Goal: Register for event/course

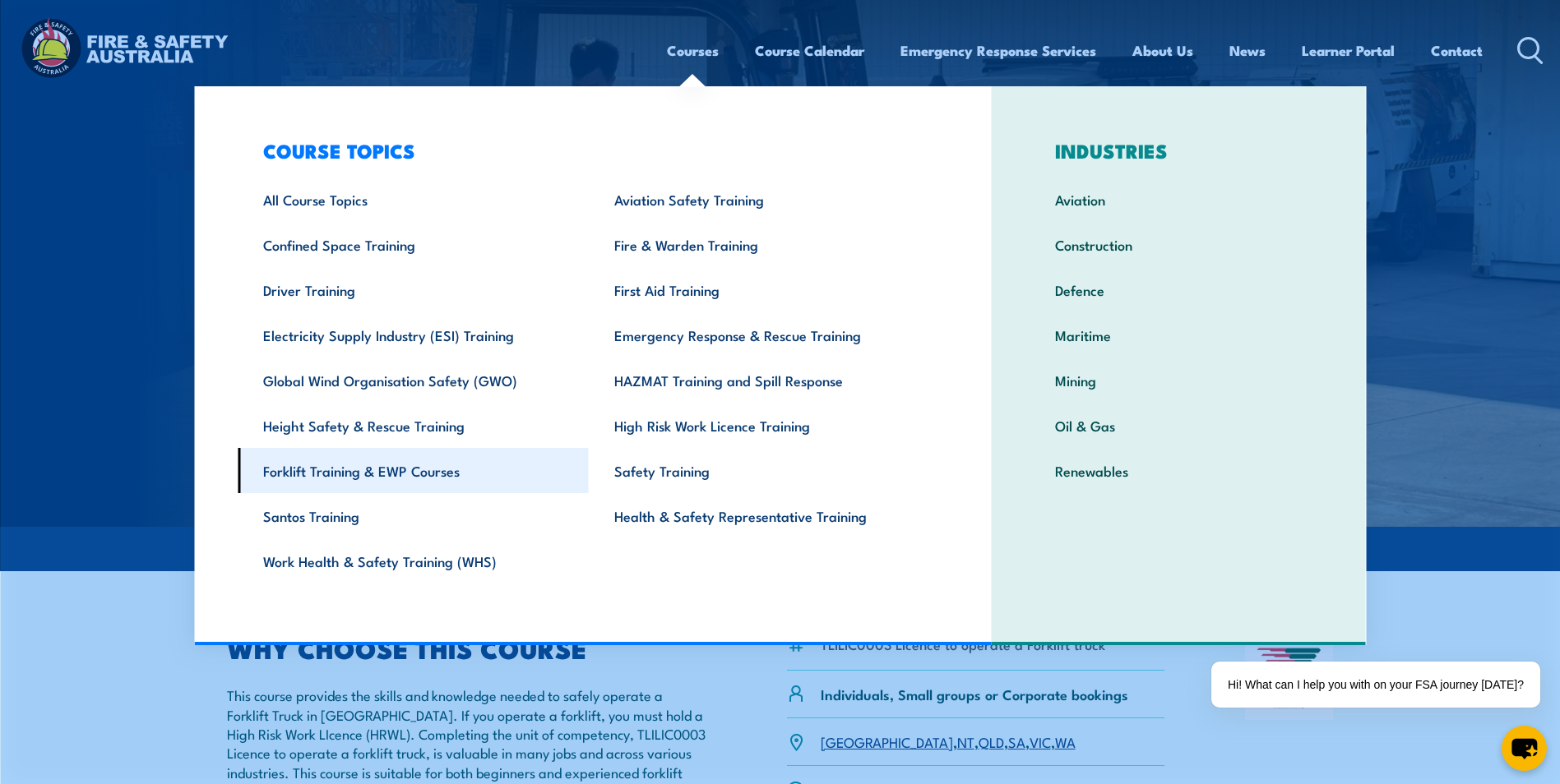
click at [358, 468] on link "Forklift Training & EWP Courses" at bounding box center [413, 470] width 351 height 45
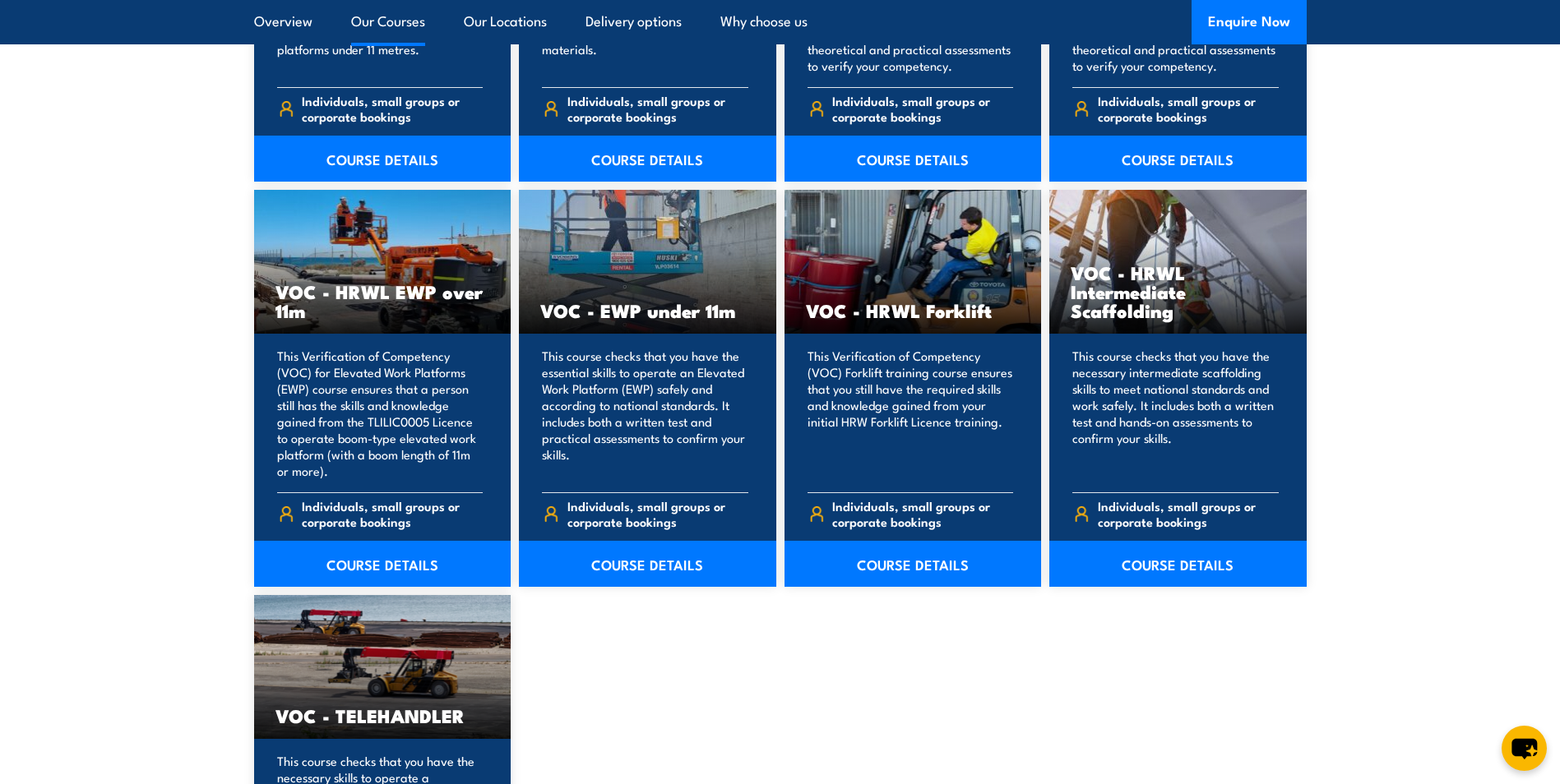
scroll to position [2055, 0]
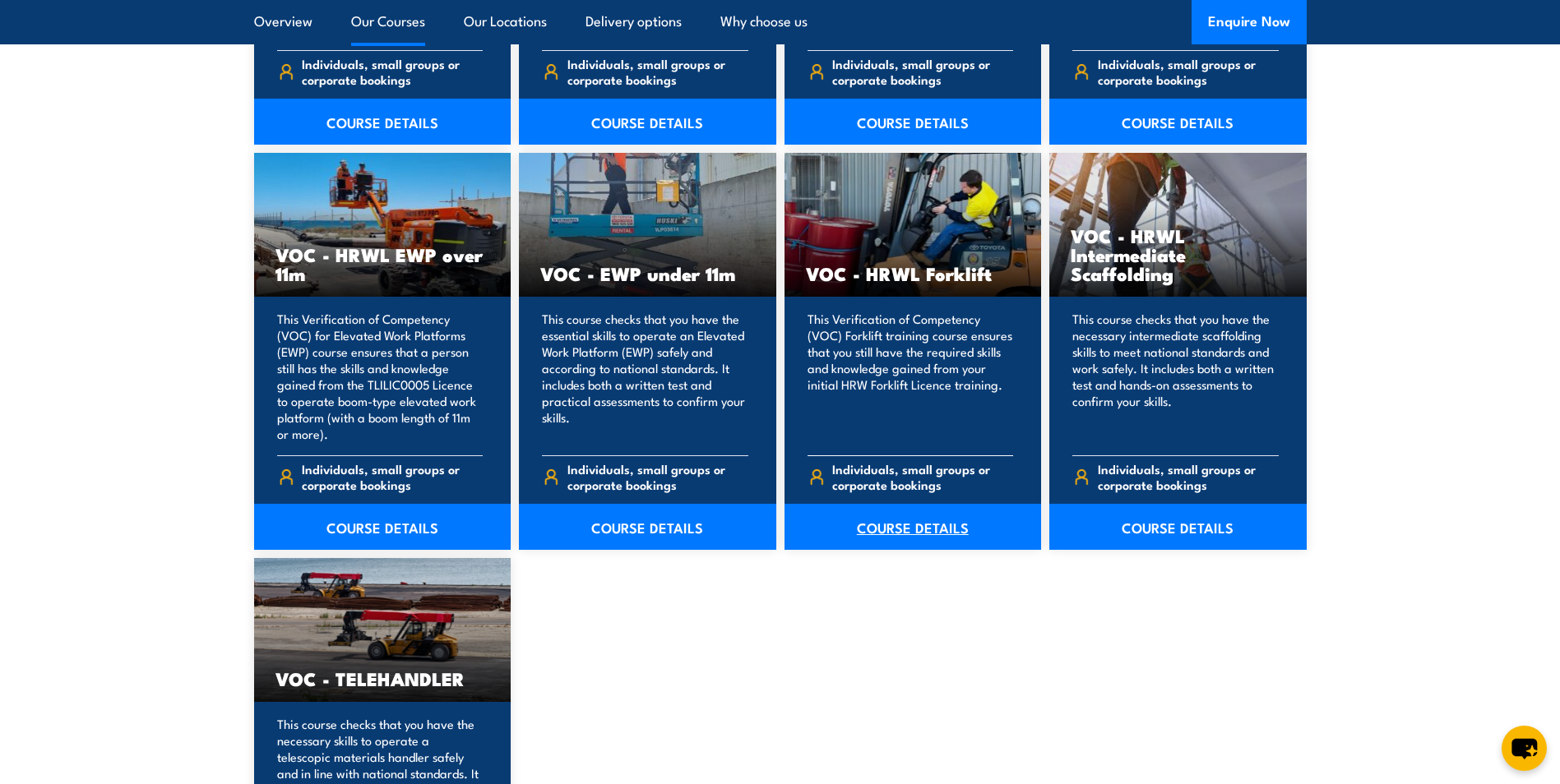
click at [890, 531] on link "COURSE DETAILS" at bounding box center [913, 526] width 258 height 46
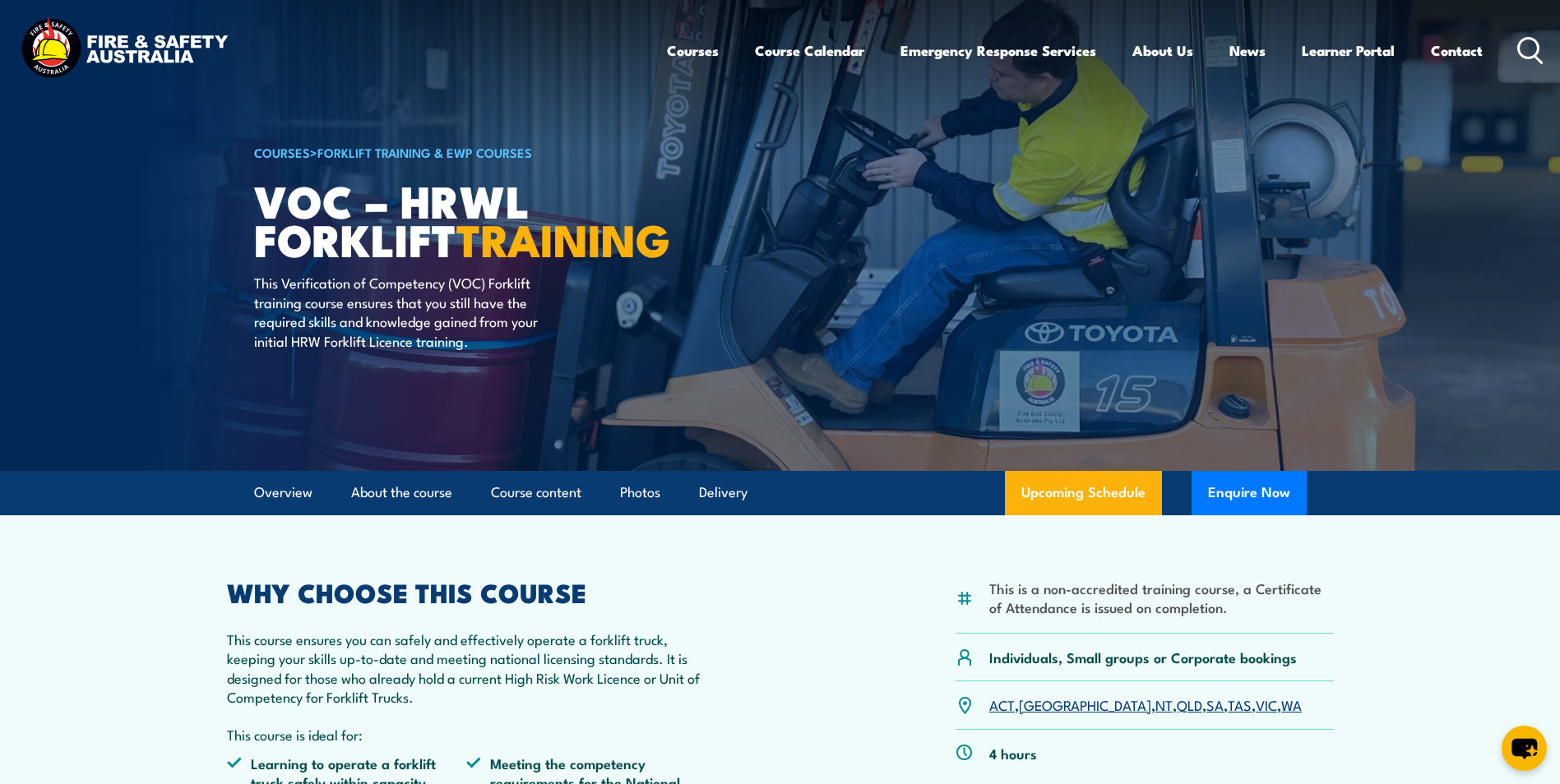
click at [1045, 706] on link "[GEOGRAPHIC_DATA]" at bounding box center [1085, 705] width 132 height 20
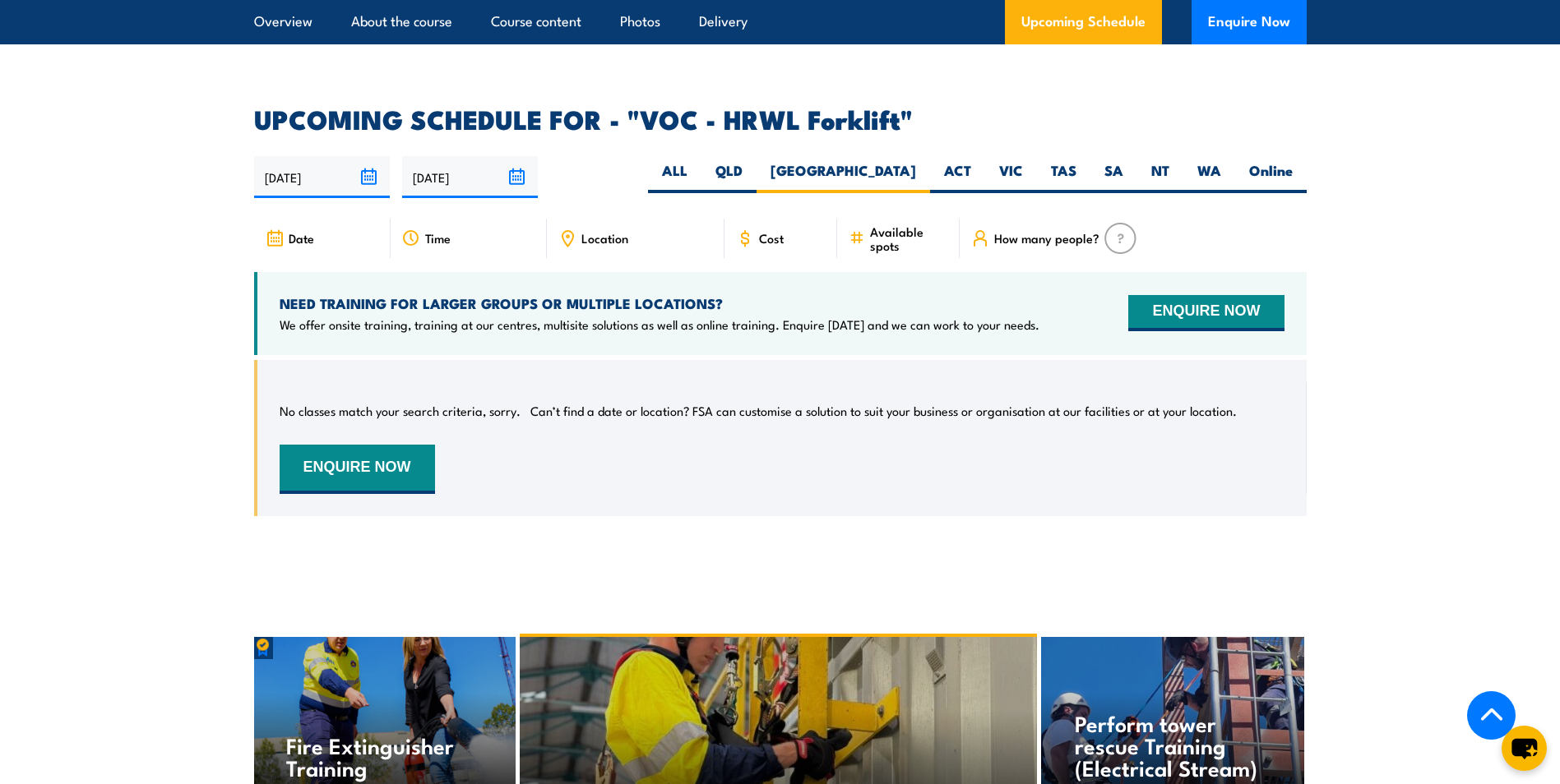
scroll to position [2359, 0]
